Goal: Find specific page/section

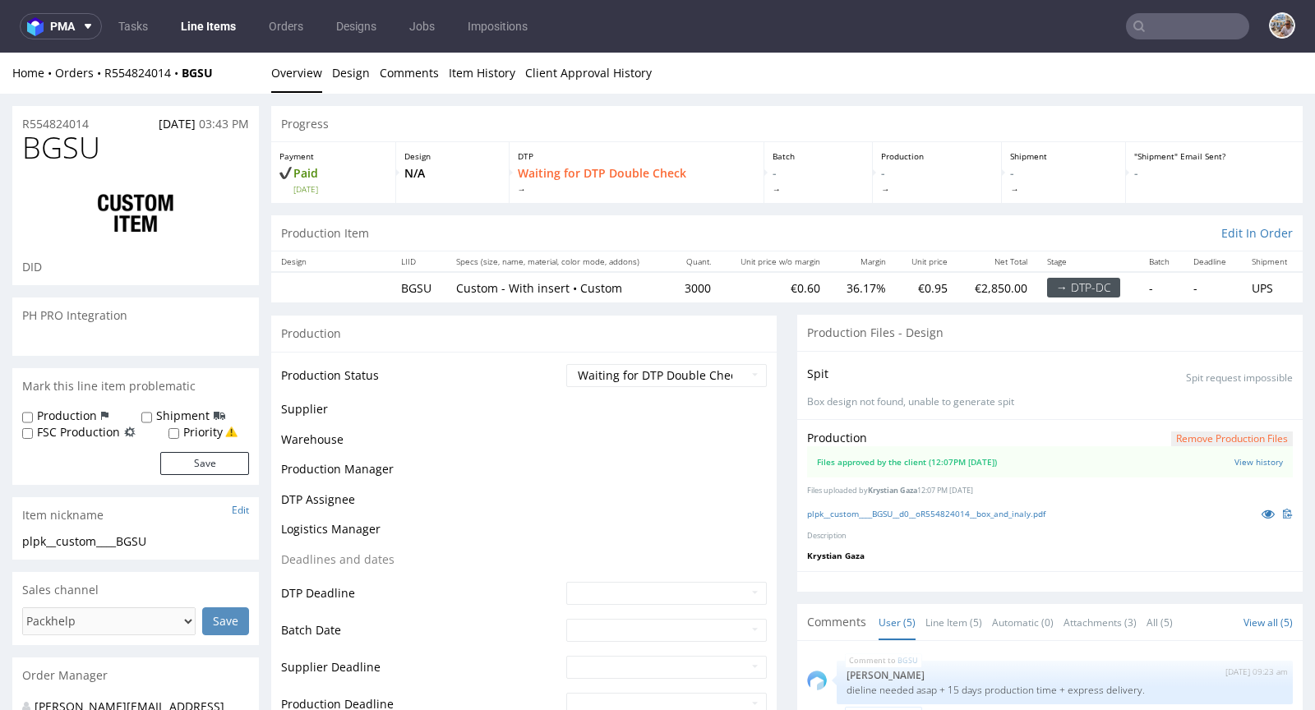
scroll to position [46, 0]
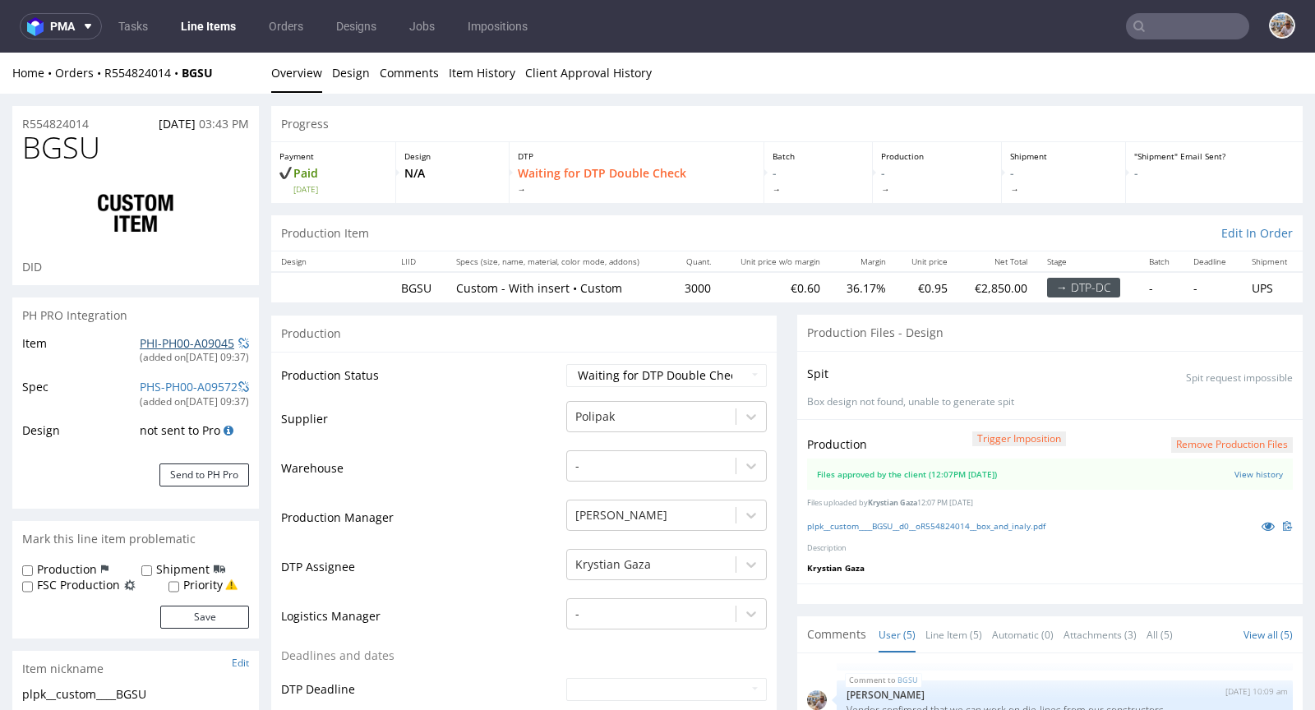
click at [199, 344] on link "PHI-PH00-A09045" at bounding box center [187, 343] width 95 height 16
click at [1196, 16] on input "text" at bounding box center [1187, 26] width 123 height 26
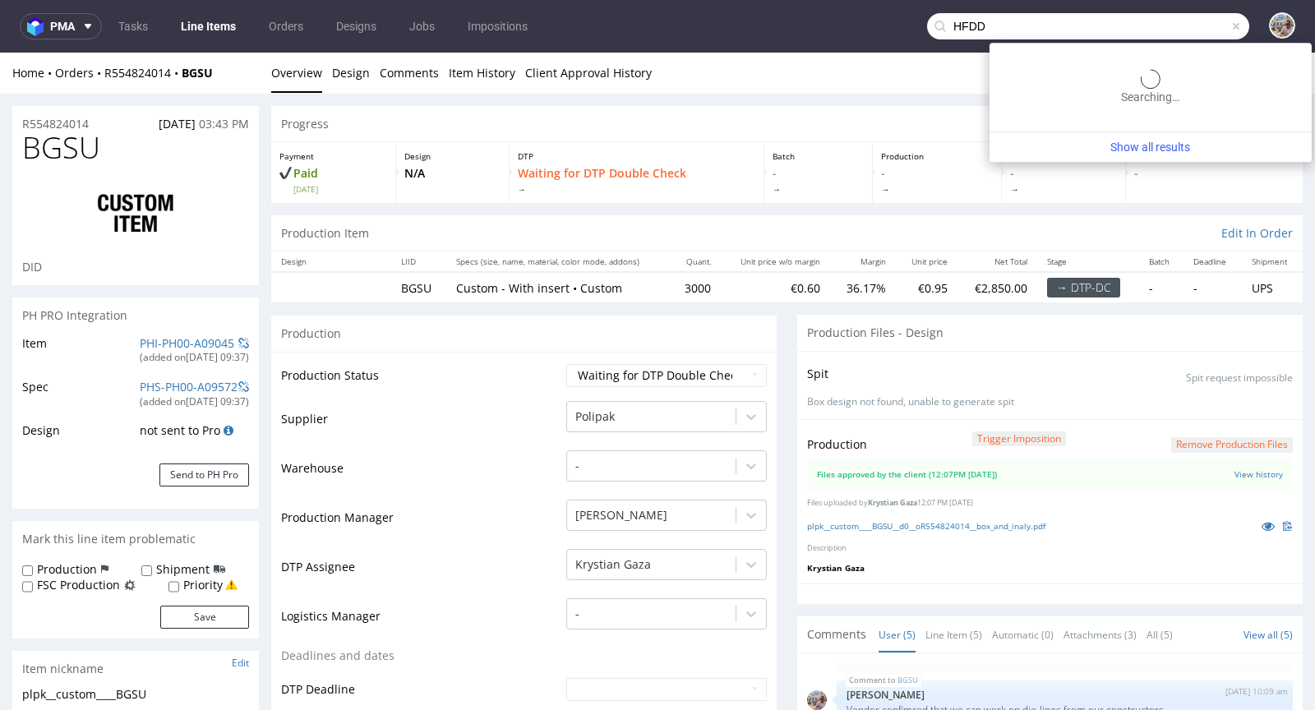
type input "HFDD"
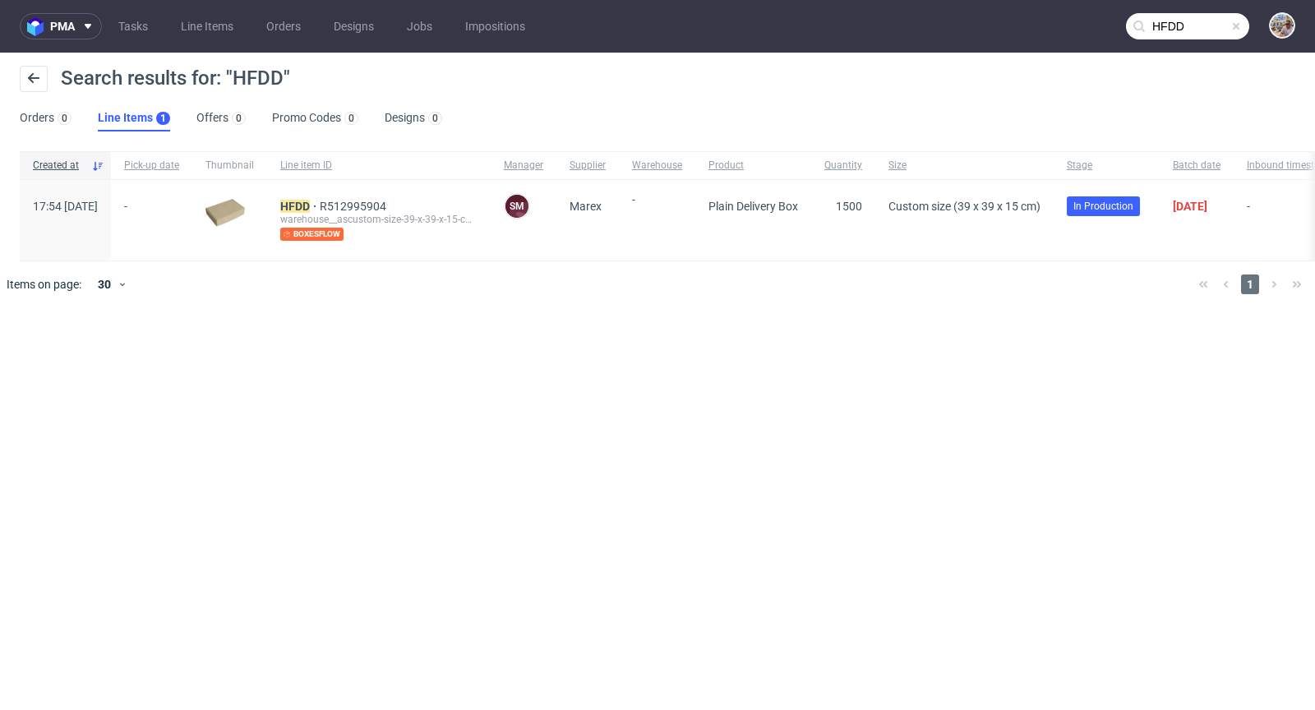
click at [1230, 22] on span at bounding box center [1236, 26] width 13 height 13
click at [1197, 30] on input "text" at bounding box center [1187, 26] width 123 height 26
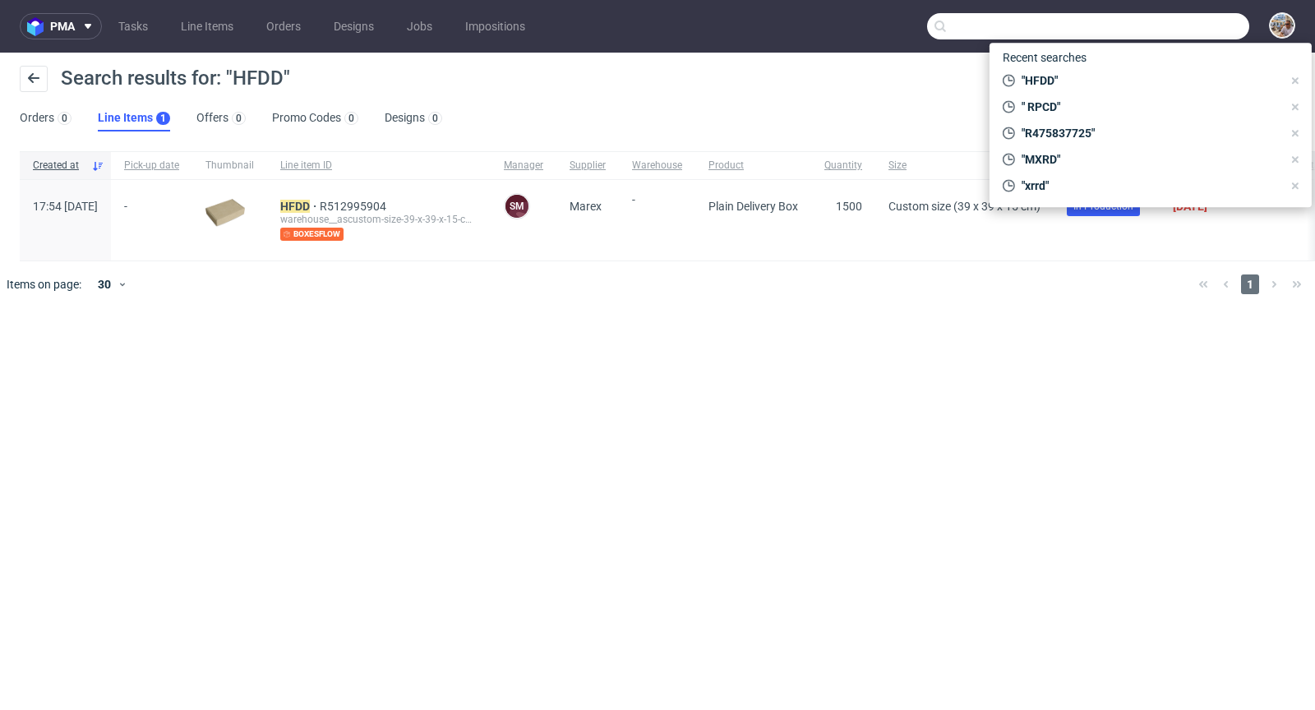
paste input "PJEU"
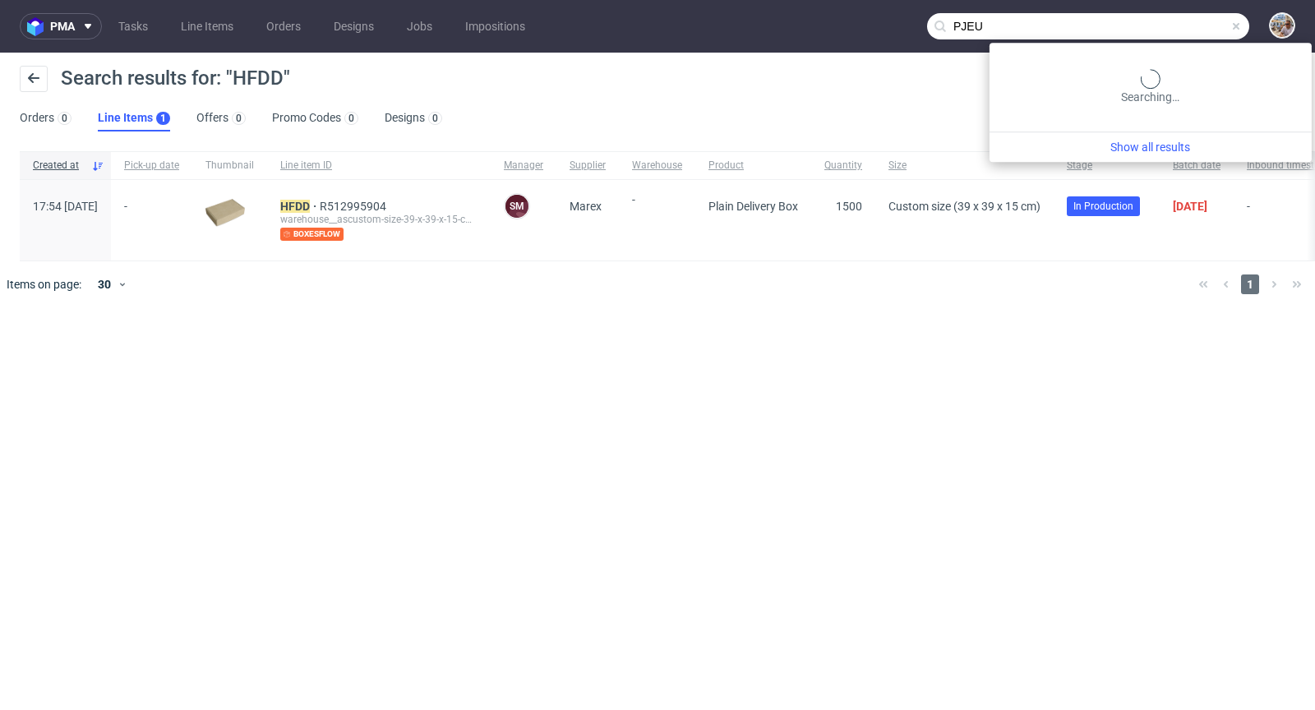
type input "PJEU"
